Goal: Communication & Community: Answer question/provide support

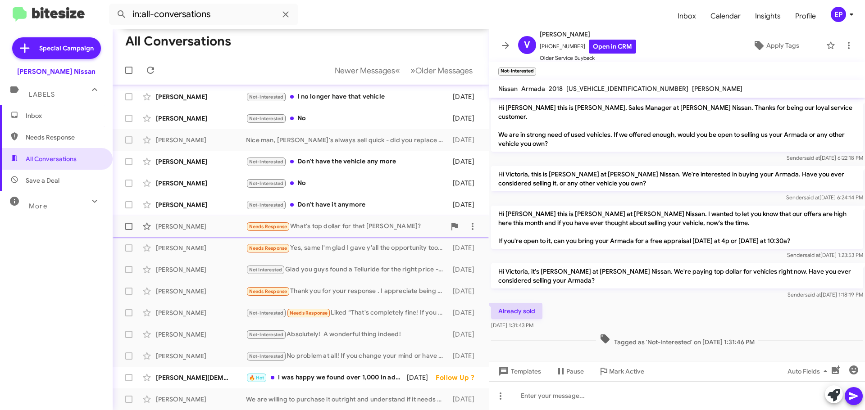
scroll to position [155, 0]
click at [331, 378] on div "🔥 Hot I was happy we found over 1,000 in additional value from Carmax from your…" at bounding box center [346, 378] width 200 height 10
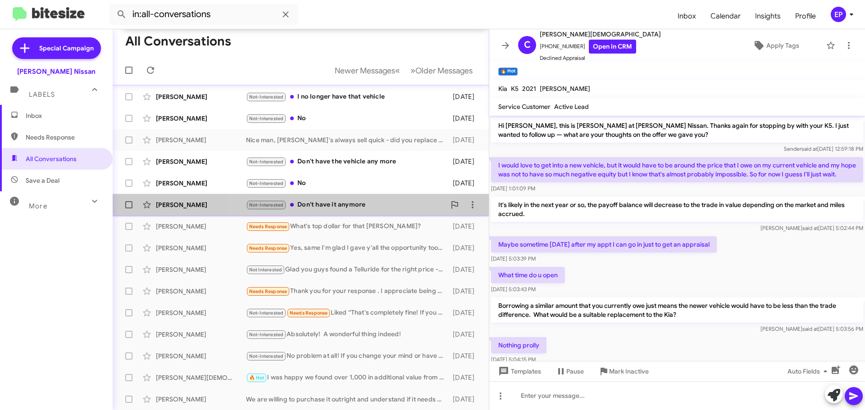
click at [343, 210] on div "Not-Interested Don't have it anymore" at bounding box center [346, 205] width 200 height 10
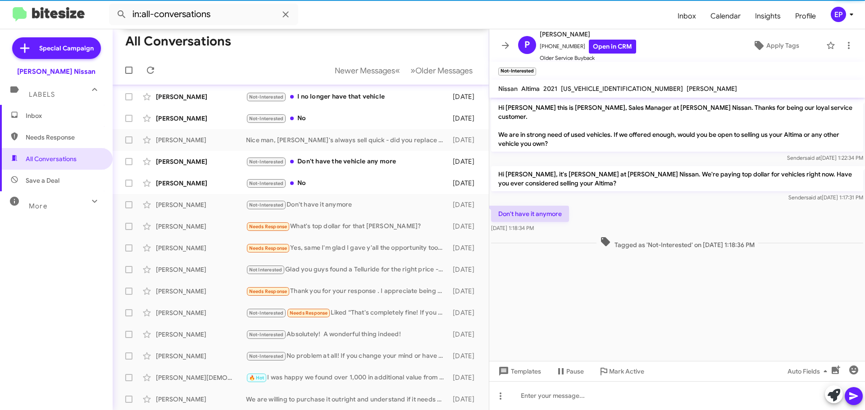
click at [621, 272] on cdk-virtual-scroll-viewport "Hi [PERSON_NAME] this is [PERSON_NAME], Sales Manager at [PERSON_NAME] Nissan. …" at bounding box center [677, 229] width 376 height 263
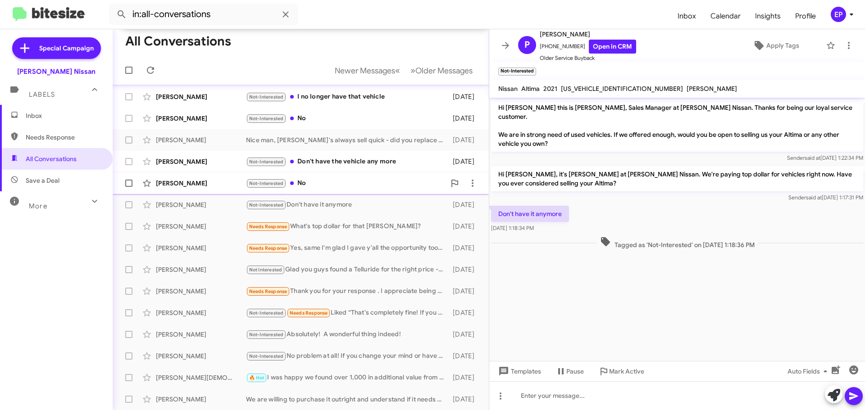
click at [303, 184] on div "Not-Interested No" at bounding box center [346, 183] width 200 height 10
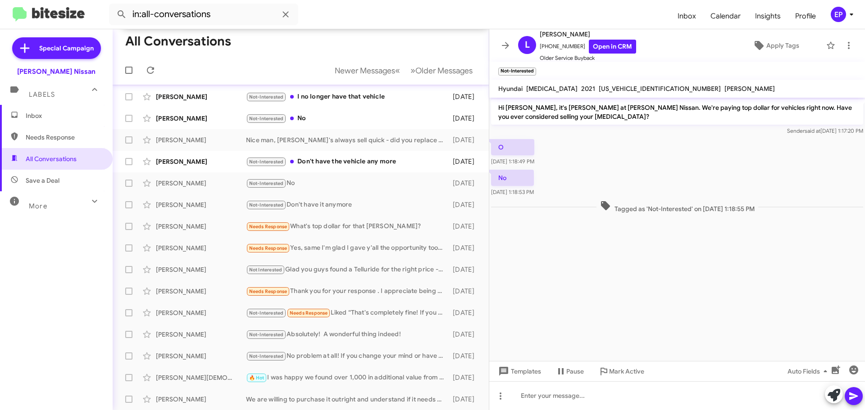
click at [627, 167] on div "O [DATE] 1:18:49 PM" at bounding box center [677, 152] width 376 height 31
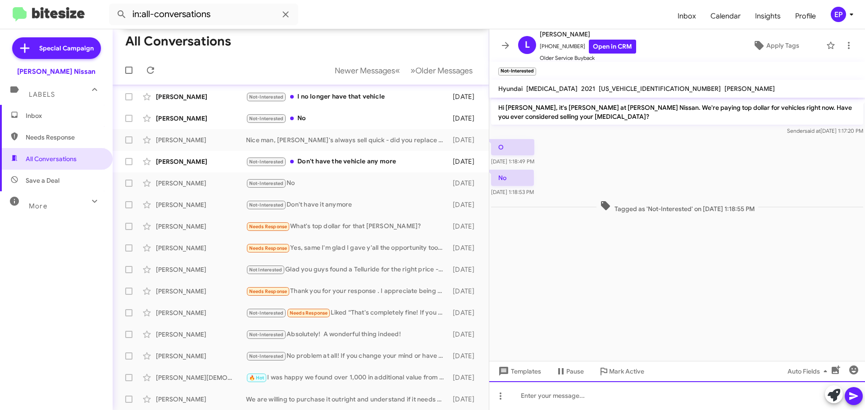
click at [605, 392] on div at bounding box center [677, 395] width 376 height 29
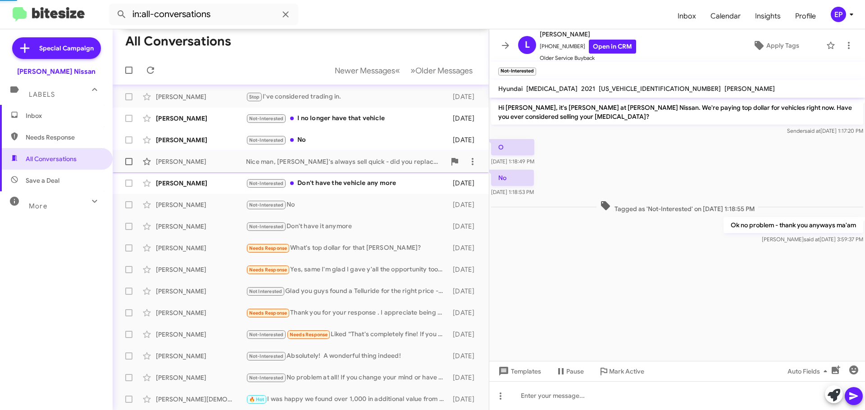
click at [343, 161] on div "Nice man, [PERSON_NAME]'s always sell quick - did you replace it with another o…" at bounding box center [346, 161] width 200 height 9
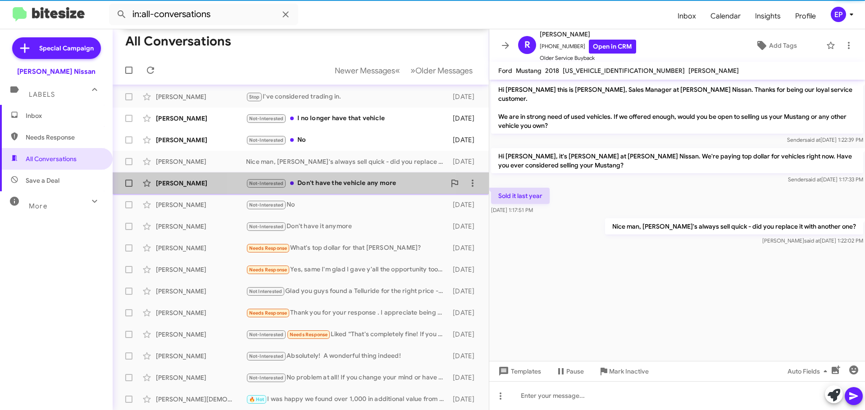
click at [344, 183] on div "Not-Interested Don't have the vehicle any more" at bounding box center [346, 183] width 200 height 10
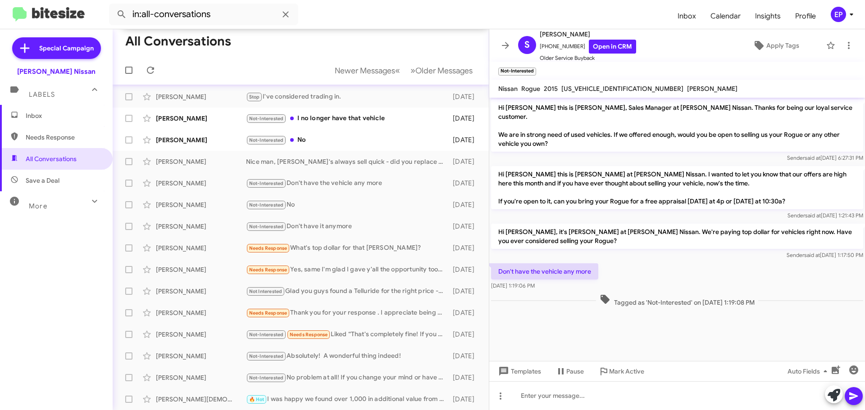
click at [689, 268] on div "Don't have the vehicle any more [DATE] 1:19:06 PM" at bounding box center [677, 277] width 376 height 31
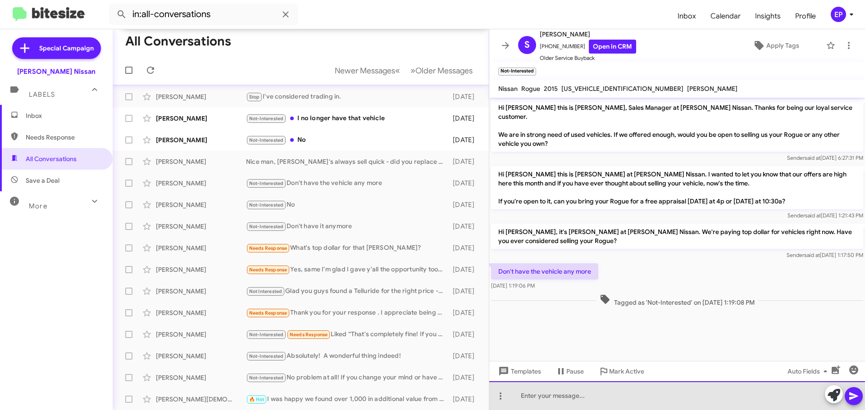
click at [567, 400] on div at bounding box center [677, 395] width 376 height 29
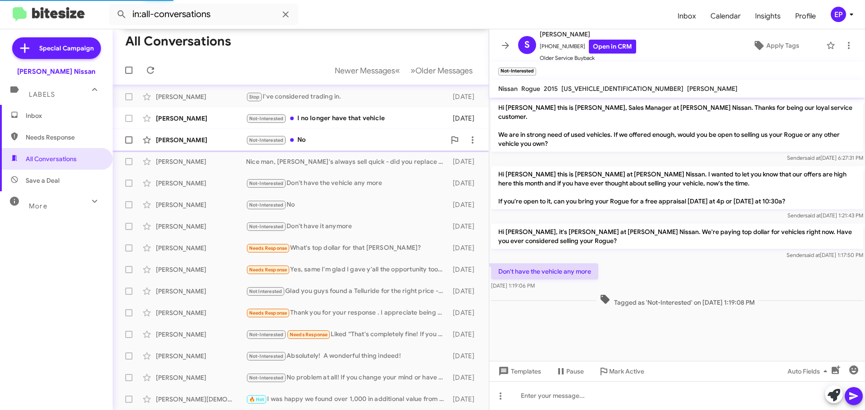
click at [286, 142] on span "Not-Interested" at bounding box center [266, 140] width 41 height 10
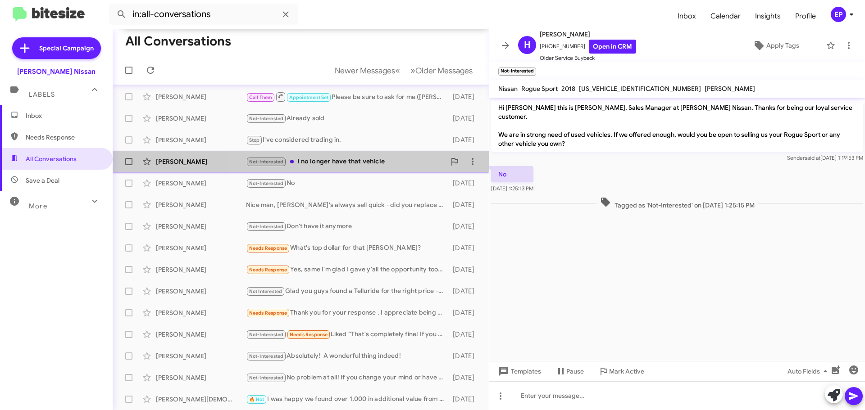
click at [337, 159] on div "Not-Interested I no longer have that vehicle" at bounding box center [346, 162] width 200 height 10
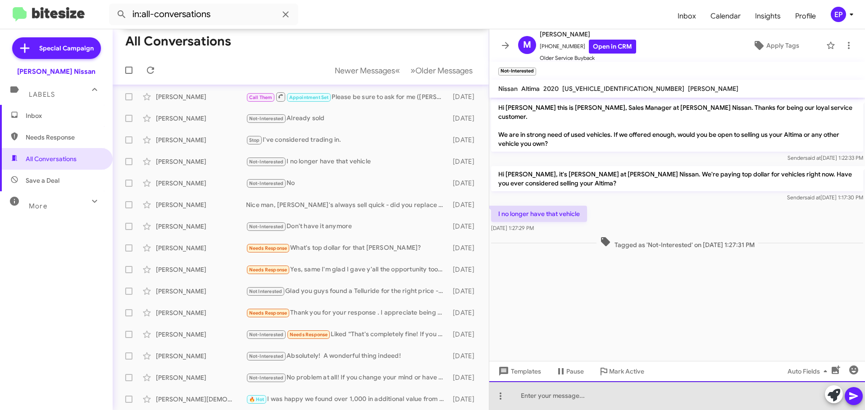
click at [580, 399] on div at bounding box center [677, 395] width 376 height 29
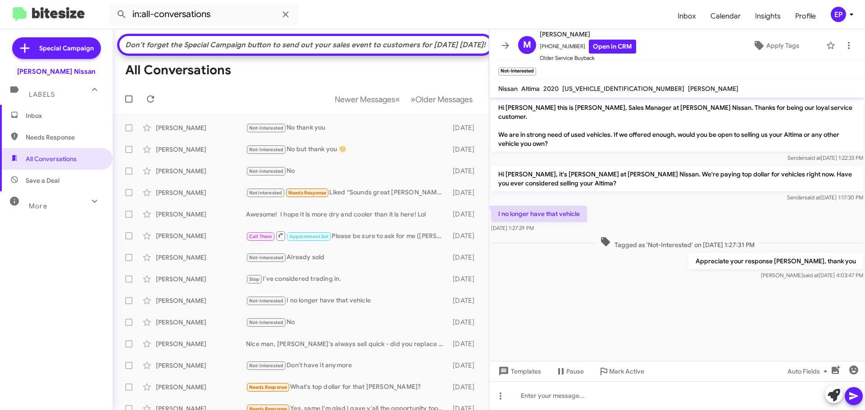
click at [413, 66] on mat-toolbar-row "All Conversations" at bounding box center [301, 70] width 376 height 29
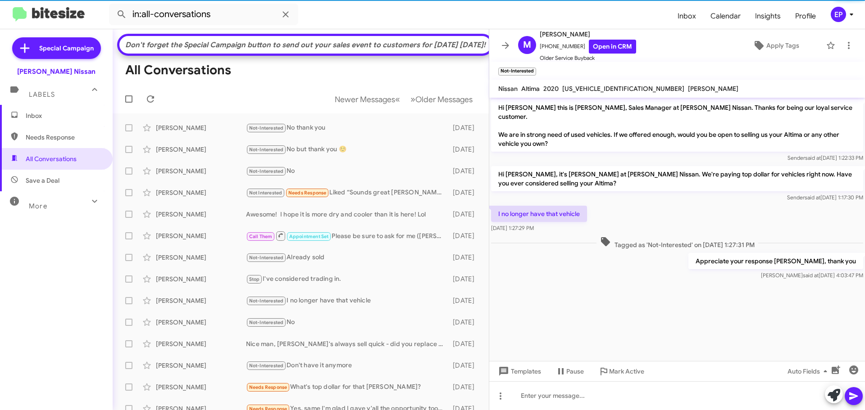
click at [505, 44] on icon at bounding box center [505, 45] width 11 height 11
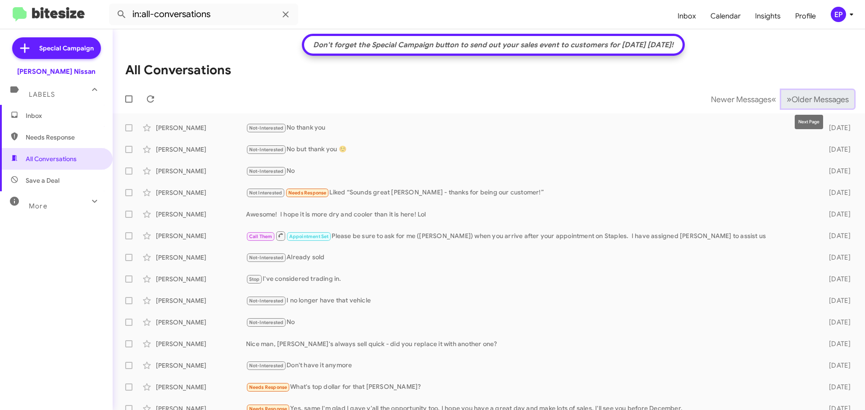
click at [791, 102] on span "Older Messages" at bounding box center [819, 100] width 57 height 10
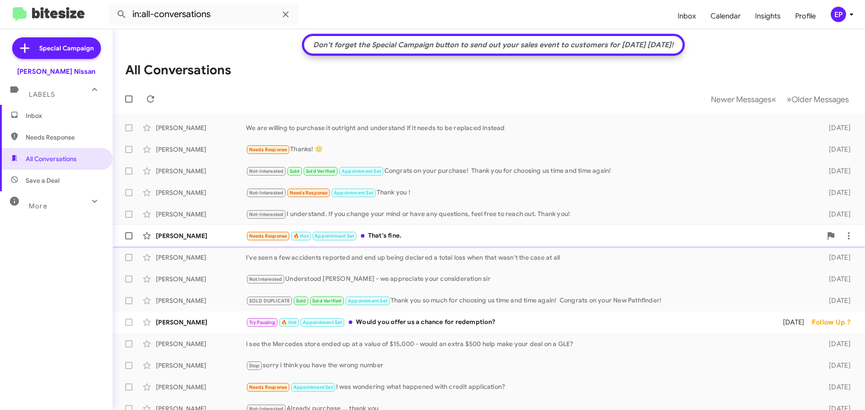
click at [402, 239] on div "Needs Response 🔥 Hot Appointment Set That's fine." at bounding box center [534, 236] width 576 height 10
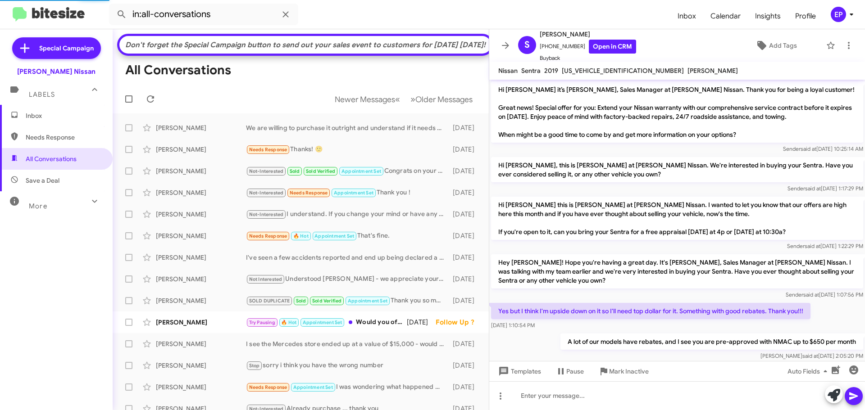
scroll to position [165, 0]
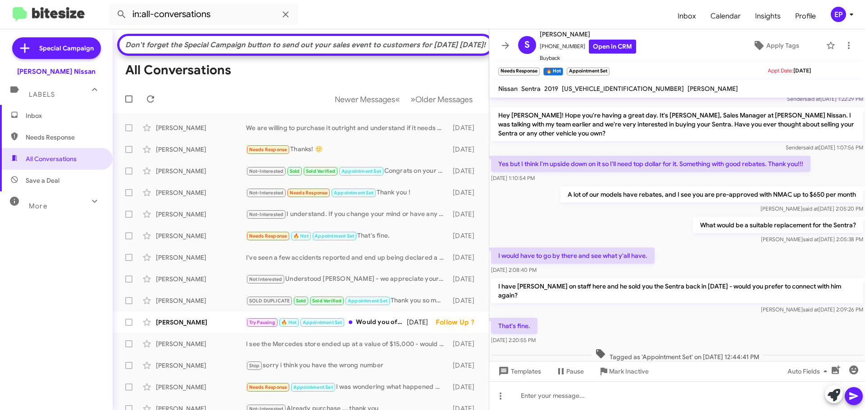
click at [715, 316] on div "That's fine. [DATE] 2:20:55 PM" at bounding box center [677, 331] width 376 height 31
click at [508, 48] on icon at bounding box center [505, 45] width 11 height 11
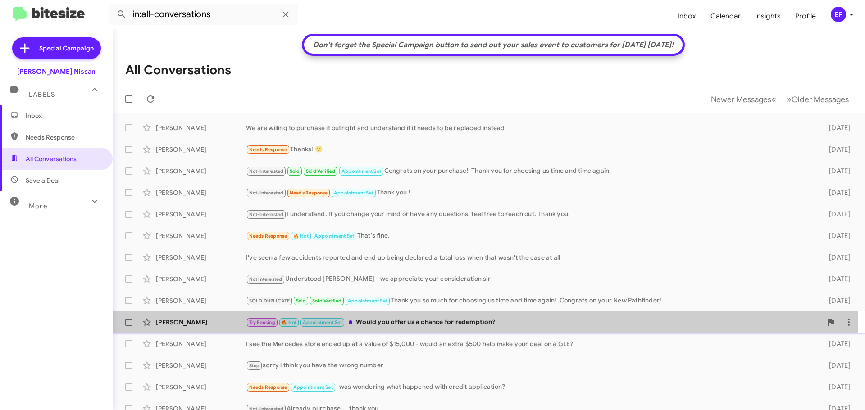
click at [391, 321] on div "Try Pausing 🔥 Hot Appointment Set Would you offer us a chance for redemption?" at bounding box center [534, 323] width 576 height 10
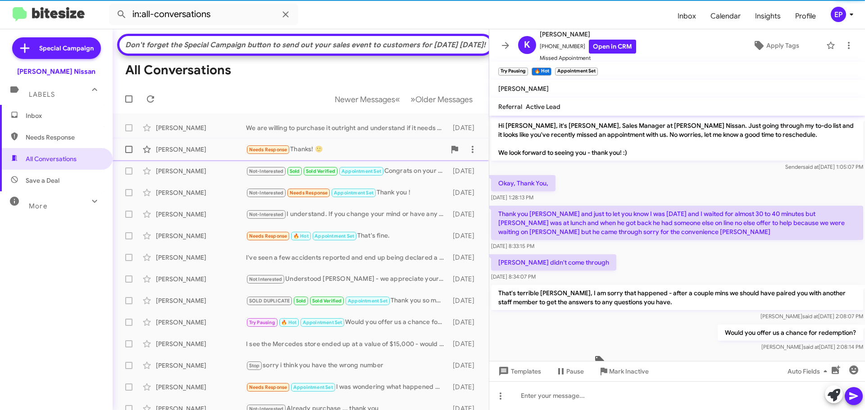
scroll to position [7, 0]
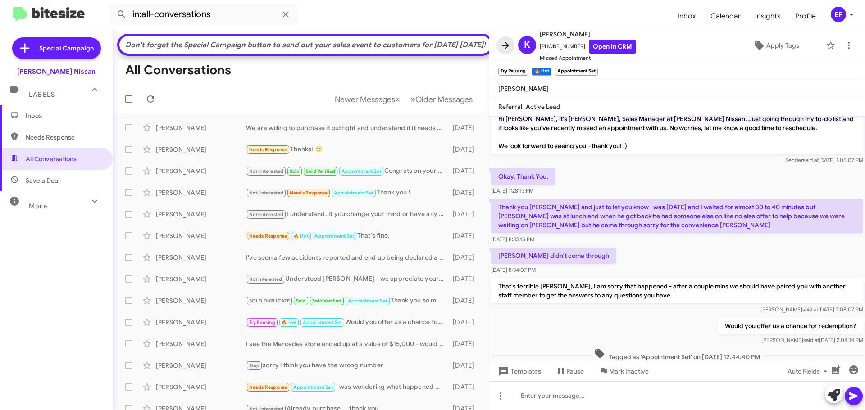
click at [505, 46] on icon at bounding box center [505, 45] width 11 height 11
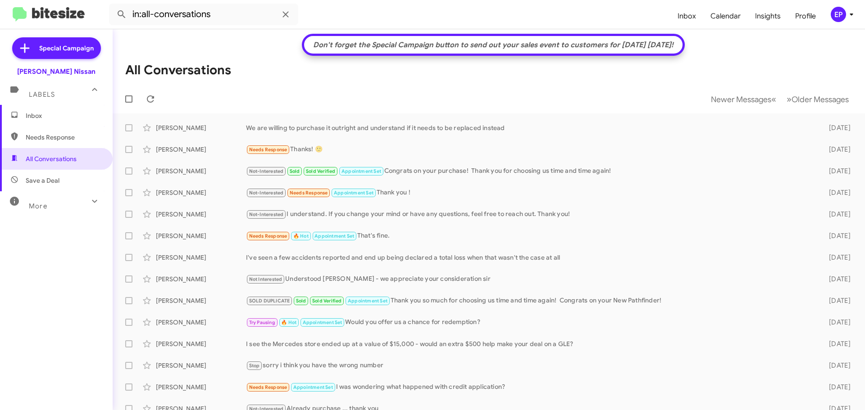
click at [39, 137] on span "Needs Response" at bounding box center [64, 137] width 77 height 9
type input "in:needs-response"
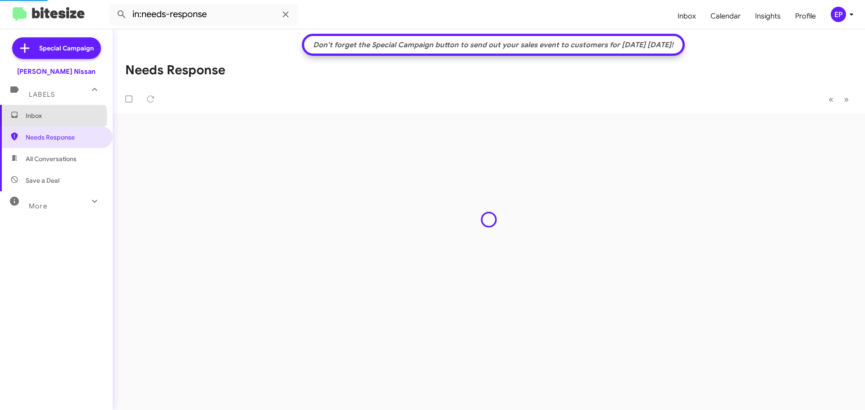
click at [36, 118] on span "Inbox" at bounding box center [64, 115] width 77 height 9
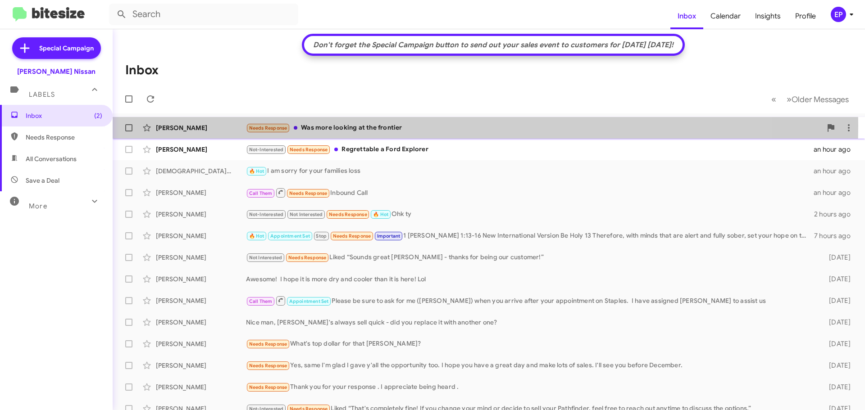
click at [357, 126] on div "Needs Response Was more looking at the frontier" at bounding box center [534, 128] width 576 height 10
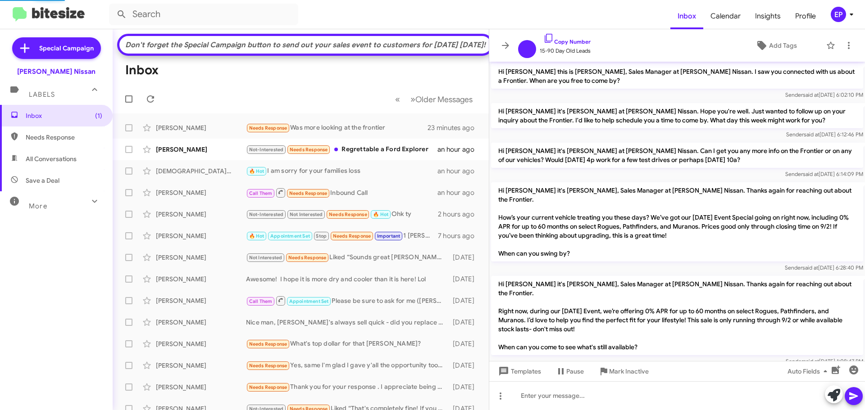
scroll to position [635, 0]
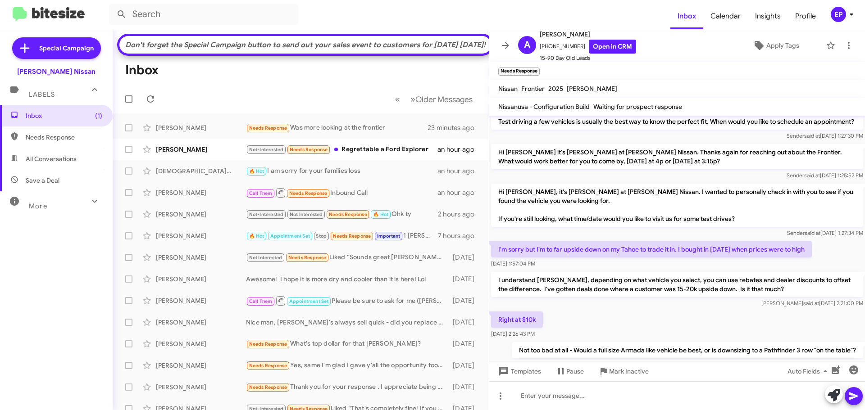
click at [671, 310] on div "Right at $10k [DATE] 2:26:43 PM" at bounding box center [677, 325] width 376 height 31
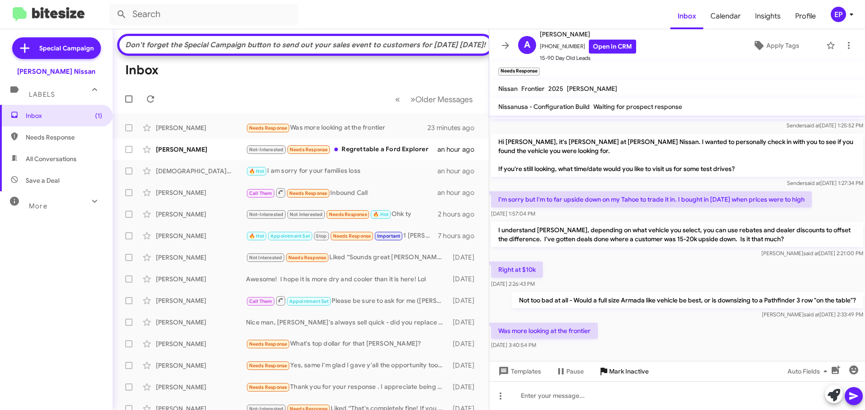
scroll to position [689, 0]
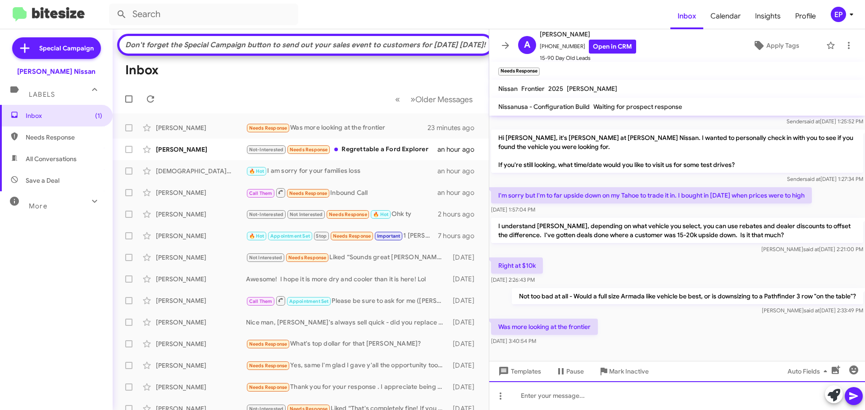
click at [596, 398] on div at bounding box center [677, 395] width 376 height 29
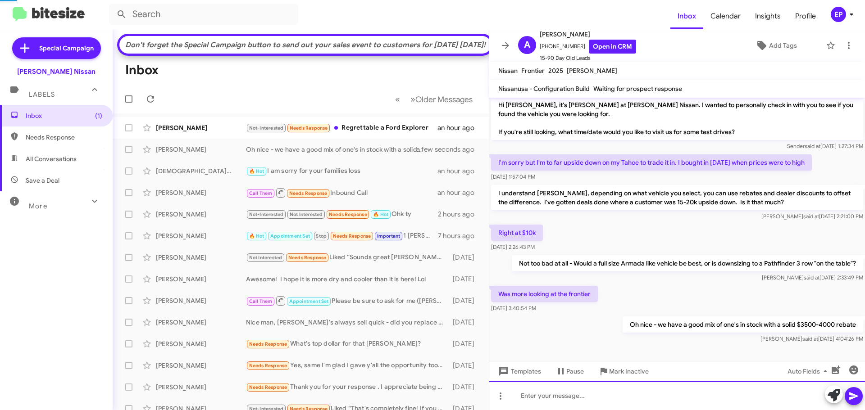
scroll to position [0, 0]
